Goal: Navigation & Orientation: Find specific page/section

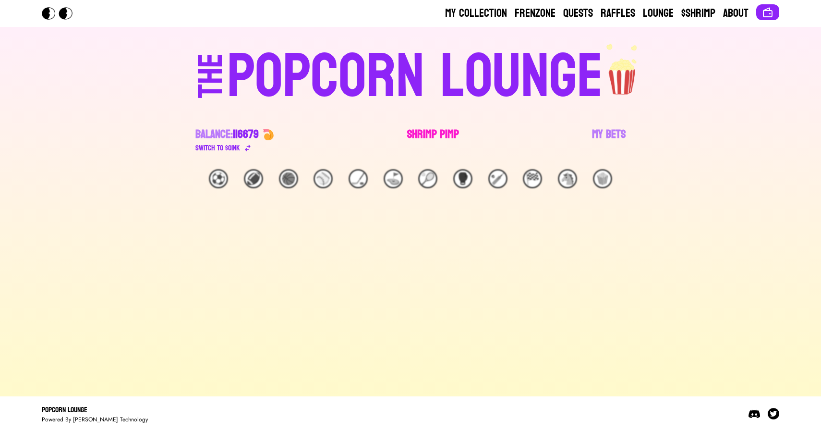
click at [424, 133] on link "Shrimp Pimp" at bounding box center [433, 140] width 52 height 27
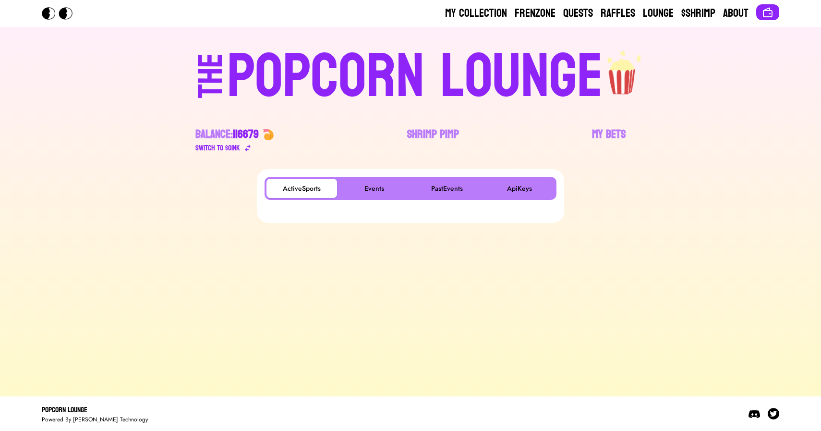
click at [388, 175] on div "ActiveSports Events PastEvents ApiKeys" at bounding box center [410, 196] width 307 height 54
click at [377, 189] on button "Events" at bounding box center [374, 188] width 71 height 19
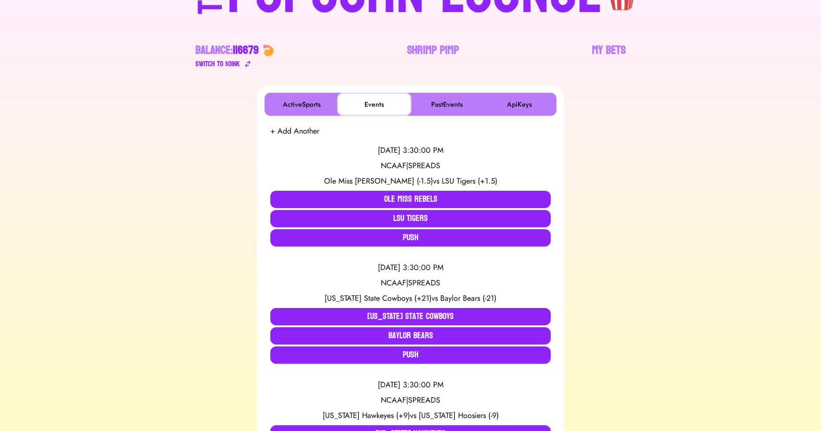
scroll to position [85, 0]
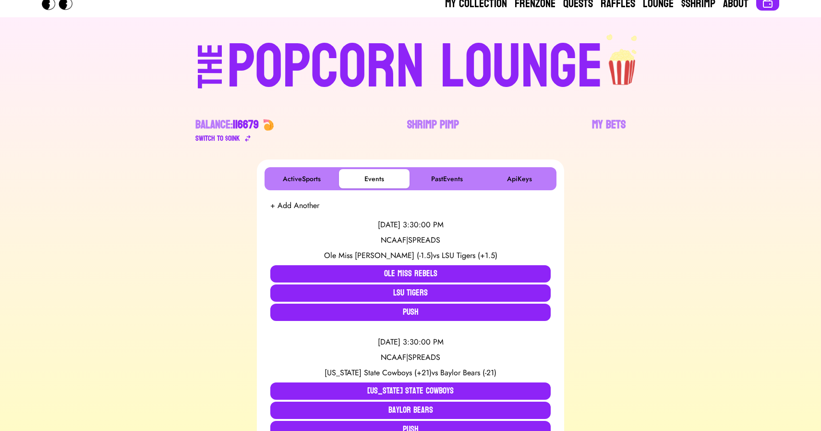
scroll to position [0, 0]
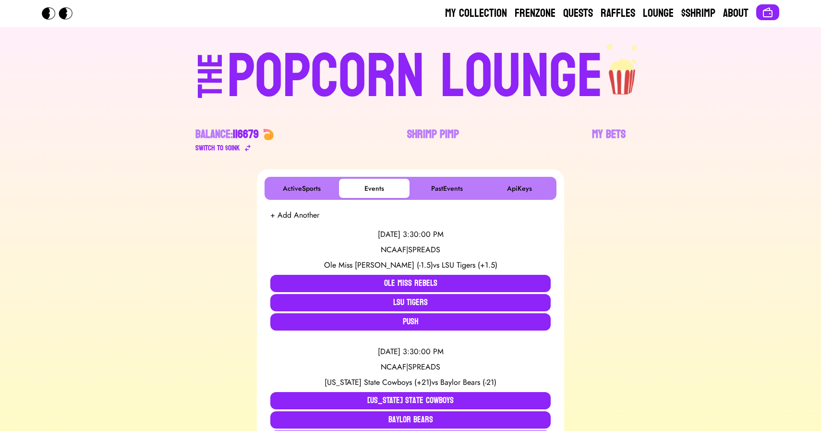
click at [518, 96] on div "POPCORN LOUNGE" at bounding box center [415, 76] width 376 height 61
